Goal: Transaction & Acquisition: Purchase product/service

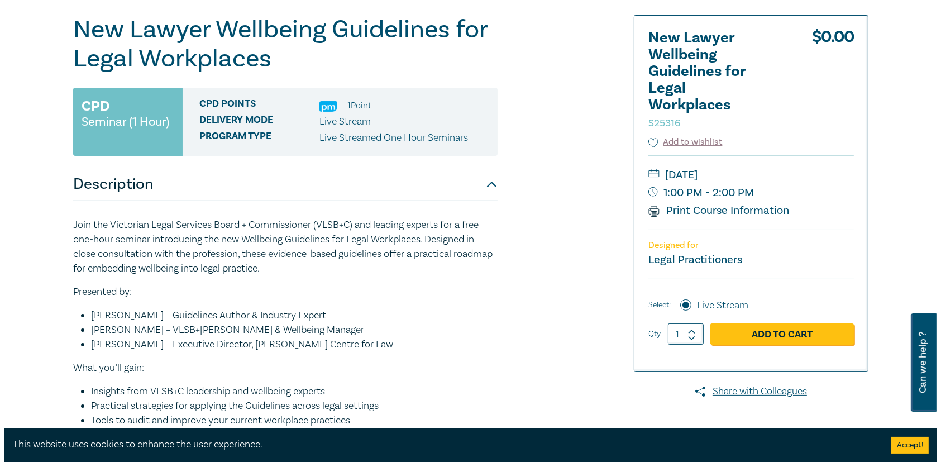
scroll to position [112, 0]
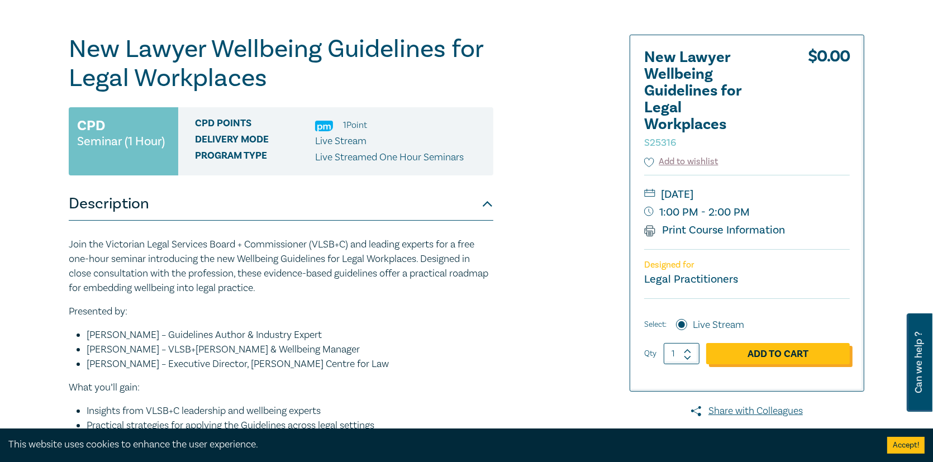
click at [780, 358] on link "Add to Cart" at bounding box center [778, 353] width 144 height 21
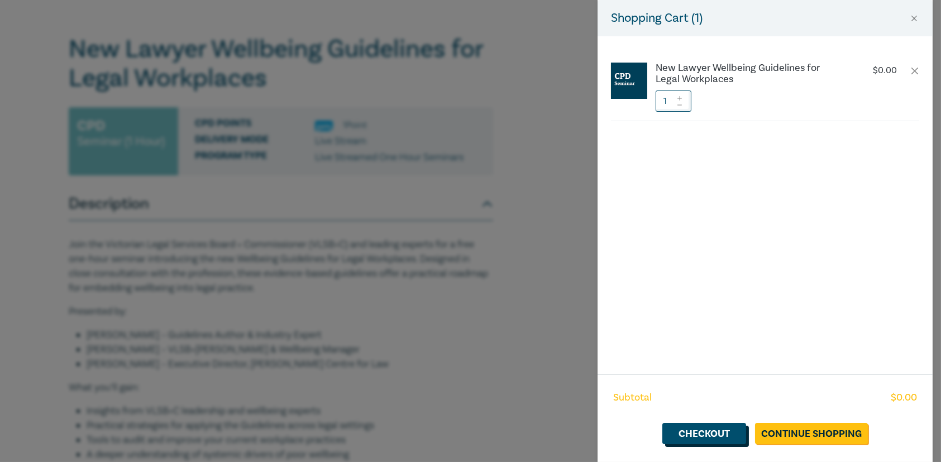
click at [727, 433] on link "Checkout" at bounding box center [705, 433] width 84 height 21
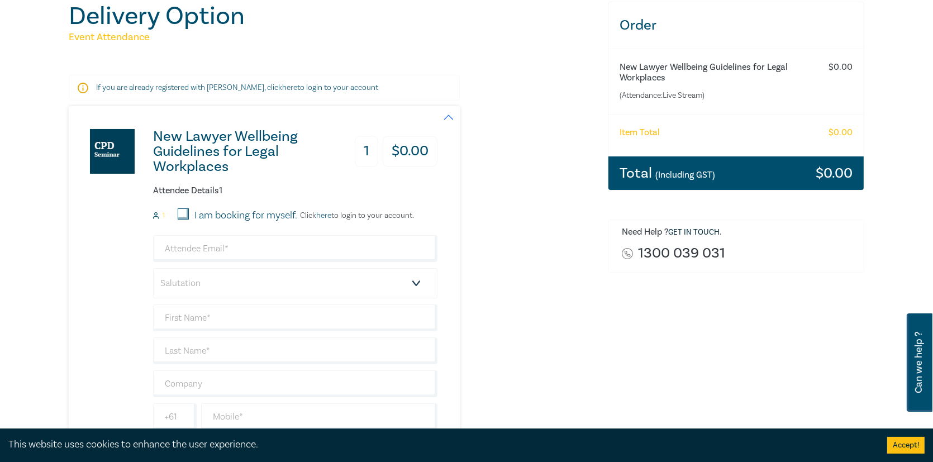
scroll to position [168, 0]
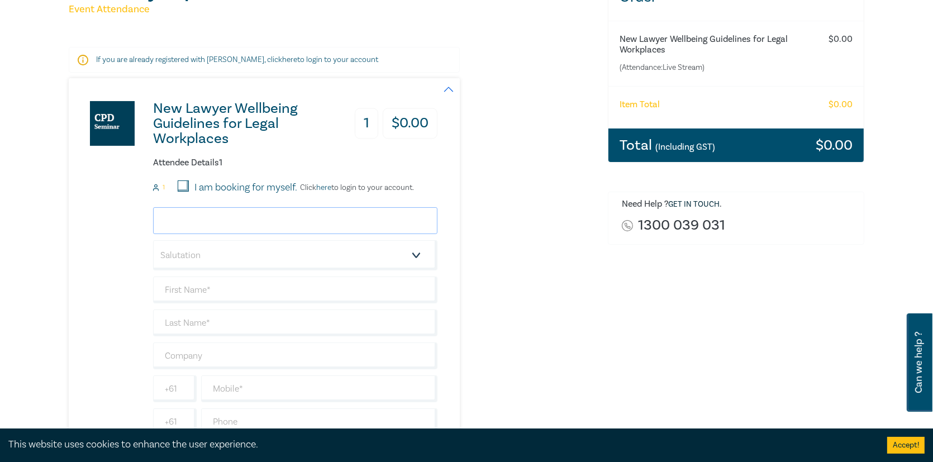
click at [220, 220] on input "email" at bounding box center [295, 220] width 284 height 27
type input "[EMAIL_ADDRESS][DOMAIN_NAME]"
click at [233, 265] on select "Salutation Mr. Mrs. Ms. Miss Dr. Prof. Other" at bounding box center [295, 255] width 284 height 30
select select "Mr."
click at [153, 240] on select "Salutation Mr. Mrs. Ms. Miss Dr. Prof. Other" at bounding box center [295, 255] width 284 height 30
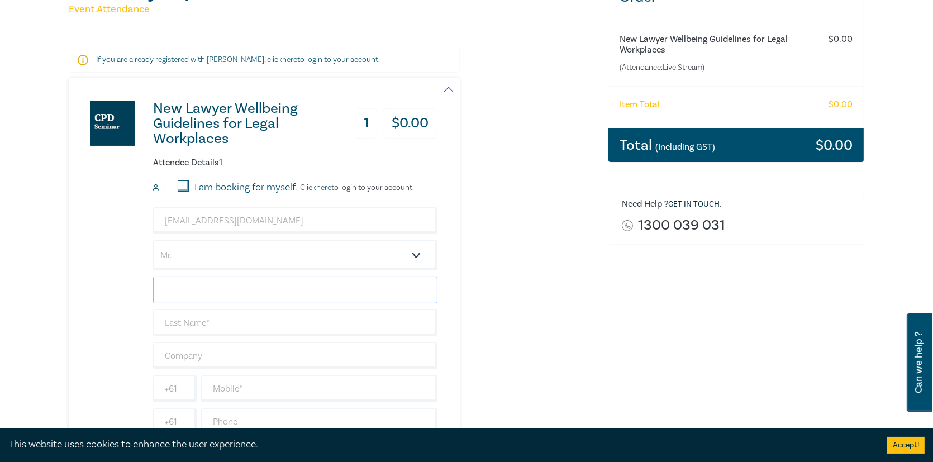
click at [204, 284] on input "text" at bounding box center [295, 290] width 284 height 27
type input "Geet"
type input "[PERSON_NAME]"
type input "MLG Lawyers"
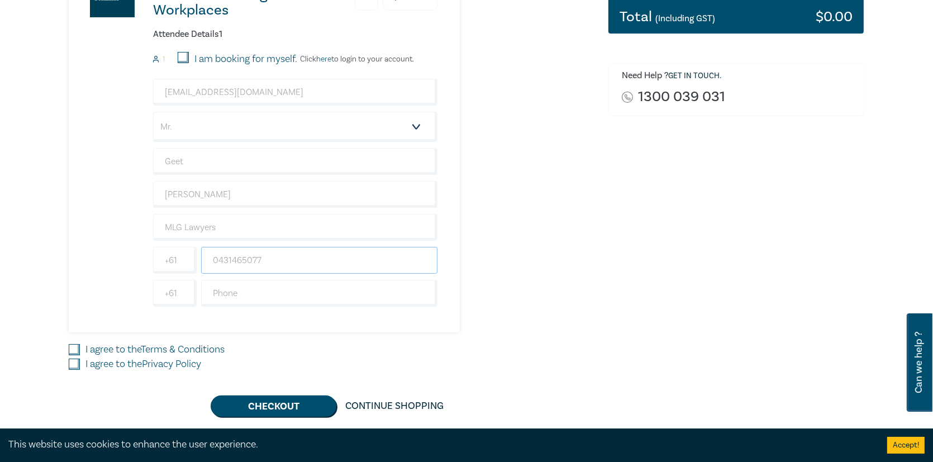
scroll to position [391, 0]
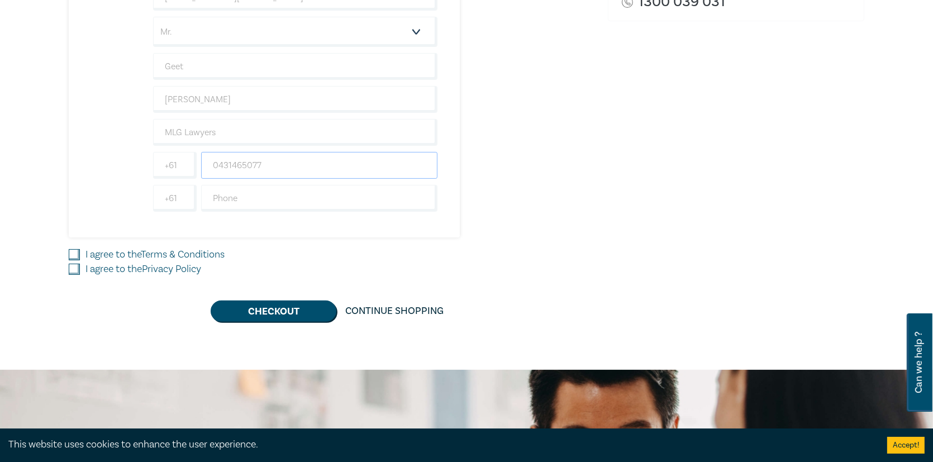
type input "0431465077"
click at [92, 254] on label "I agree to the Terms & Conditions" at bounding box center [154, 254] width 139 height 15
click at [80, 254] on input "I agree to the Terms & Conditions" at bounding box center [74, 254] width 11 height 11
checkbox input "true"
click at [91, 265] on label "I agree to the Privacy Policy" at bounding box center [143, 269] width 116 height 15
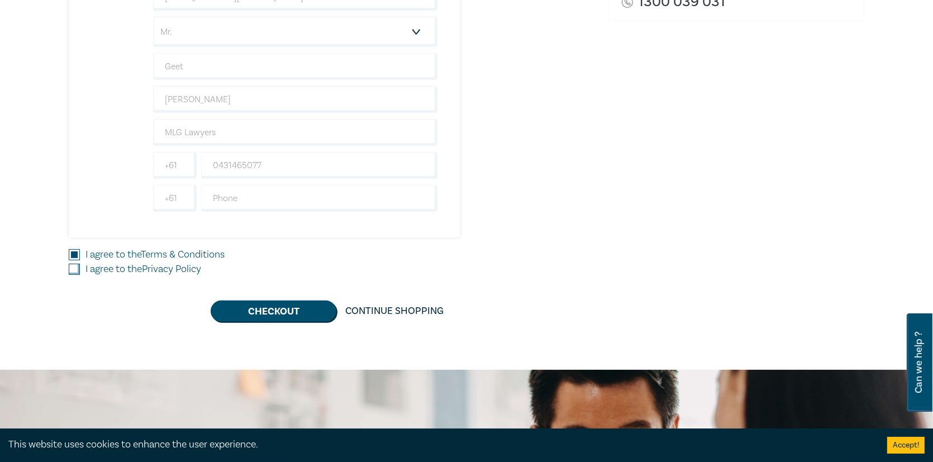
click at [80, 265] on input "I agree to the Privacy Policy" at bounding box center [74, 269] width 11 height 11
checkbox input "true"
click at [292, 311] on button "Checkout" at bounding box center [274, 311] width 126 height 21
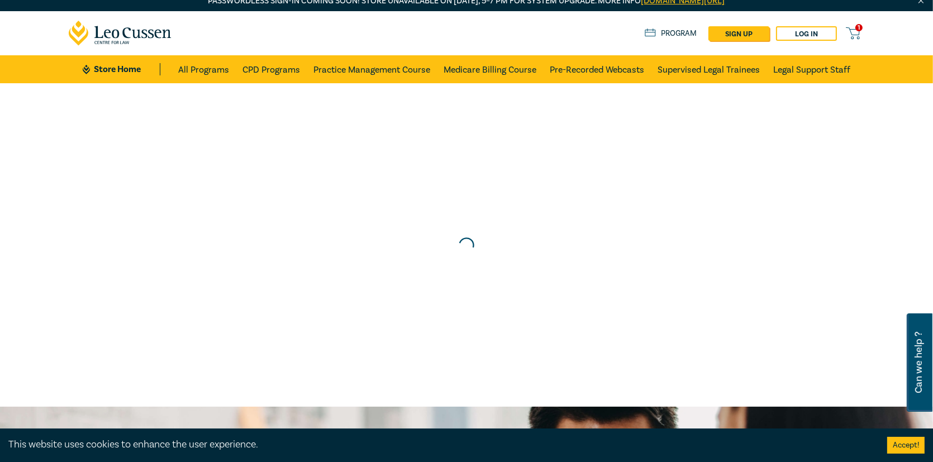
scroll to position [0, 0]
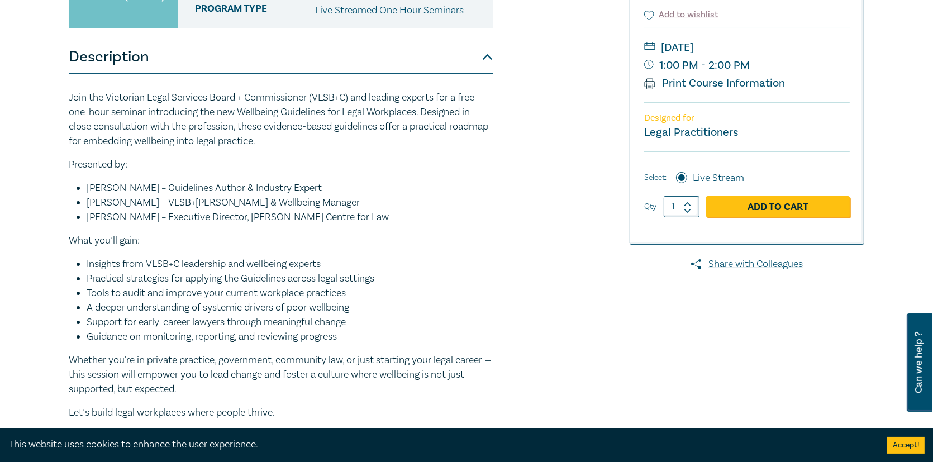
scroll to position [223, 0]
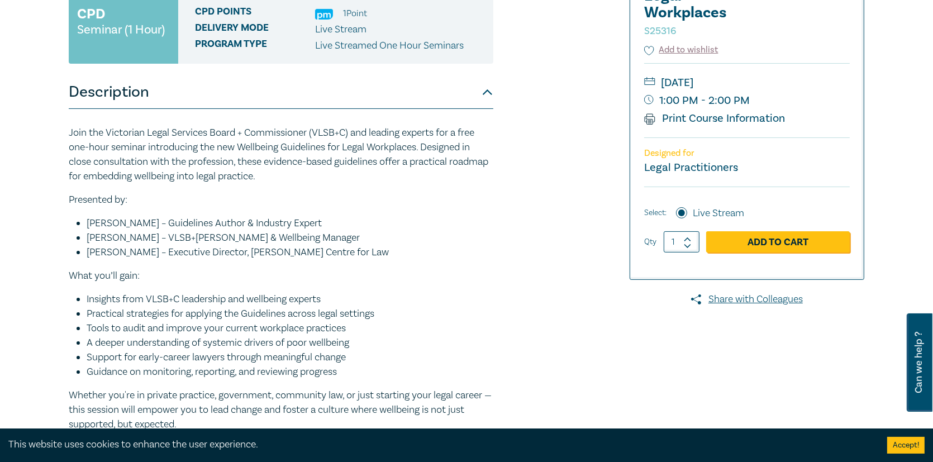
drag, startPoint x: 687, startPoint y: 115, endPoint x: 768, endPoint y: 379, distance: 276.2
click at [687, 115] on link "Print Course Information" at bounding box center [714, 118] width 141 height 15
